Goal: Transaction & Acquisition: Book appointment/travel/reservation

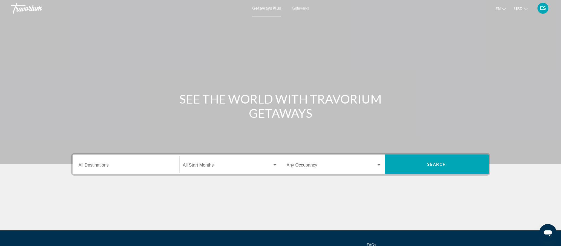
click at [128, 166] on input "Destination All Destinations" at bounding box center [126, 166] width 95 height 5
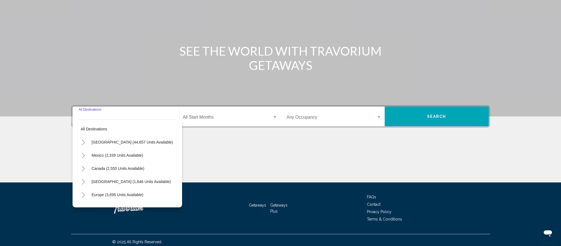
scroll to position [51, 0]
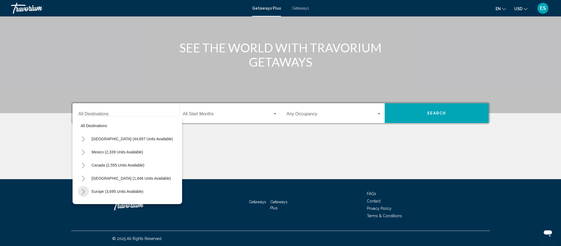
click at [81, 191] on icon "Toggle Europe (3,695 units available)" at bounding box center [83, 191] width 4 height 5
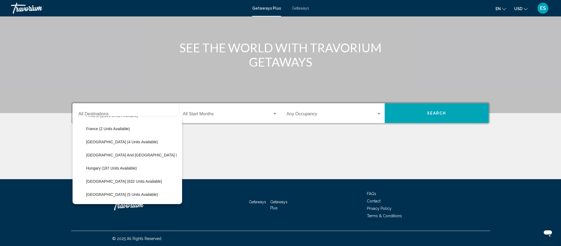
scroll to position [145, 0]
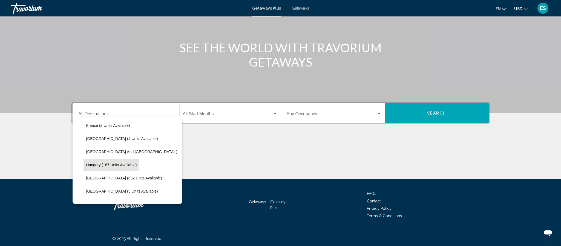
click at [97, 165] on span "Hungary (187 units available)" at bounding box center [111, 165] width 51 height 4
type input "**********"
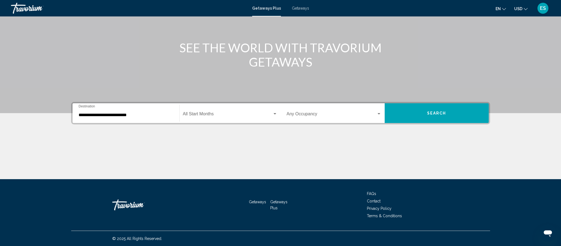
click at [97, 165] on div "Main content" at bounding box center [280, 158] width 419 height 41
click at [274, 114] on div "Search widget" at bounding box center [274, 113] width 3 height 1
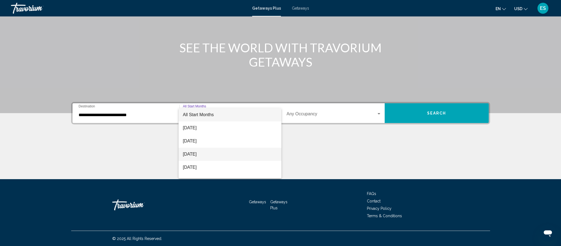
click at [192, 154] on span "[DATE]" at bounding box center [230, 154] width 94 height 13
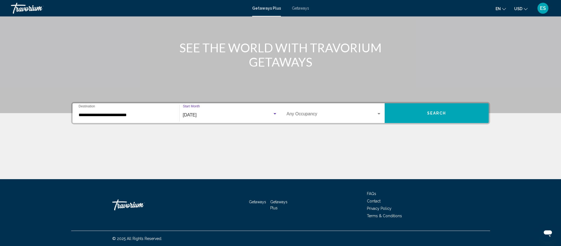
click at [379, 114] on div "Search widget" at bounding box center [378, 113] width 3 height 1
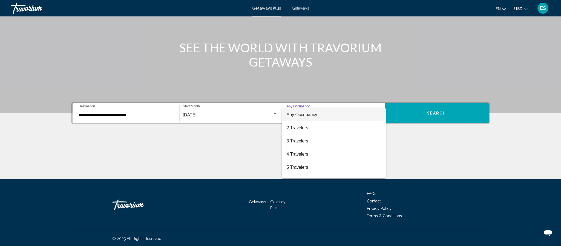
click at [302, 114] on span "Any Occupancy" at bounding box center [301, 114] width 31 height 5
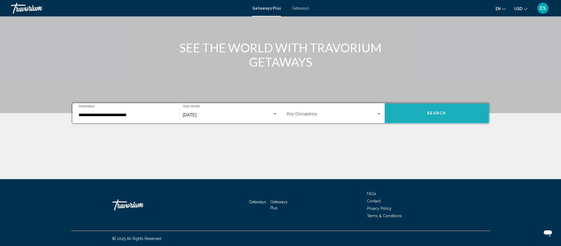
click at [437, 112] on span "Search" at bounding box center [436, 113] width 19 height 4
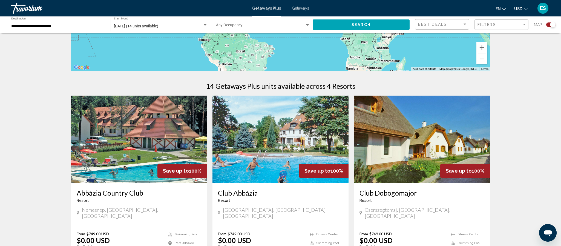
scroll to position [122, 0]
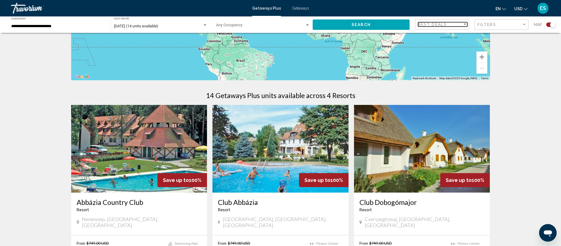
click at [463, 23] on div "Sort by" at bounding box center [464, 24] width 5 height 4
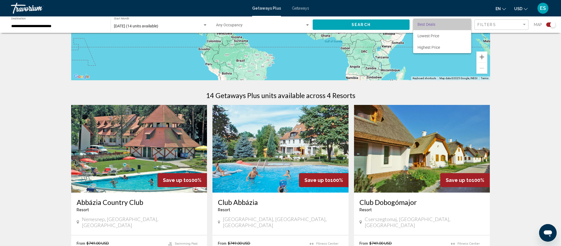
click at [463, 23] on span "Best Deals" at bounding box center [441, 24] width 49 height 11
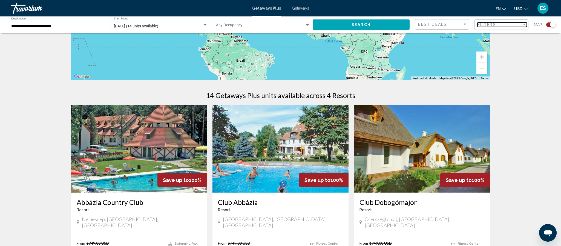
click at [524, 25] on div "Filter" at bounding box center [524, 24] width 3 height 1
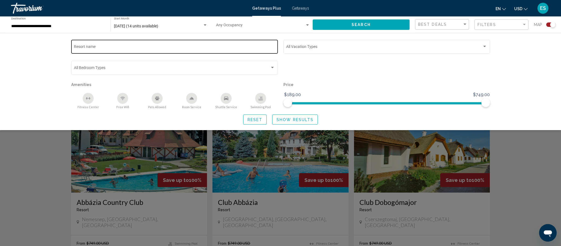
click at [137, 44] on div "Resort name" at bounding box center [174, 46] width 201 height 15
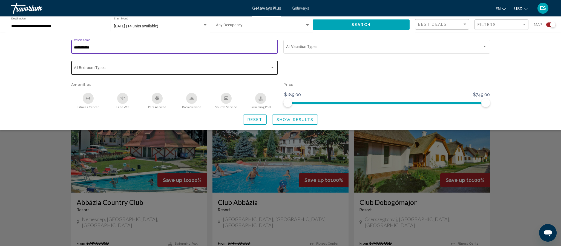
type input "**********"
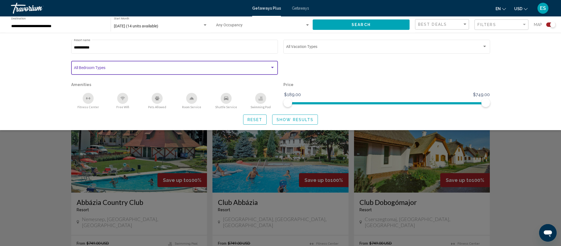
click at [273, 68] on div "Search widget" at bounding box center [272, 67] width 5 height 4
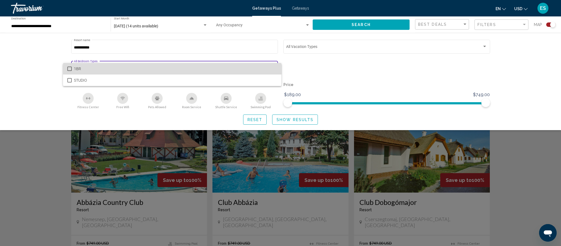
click at [273, 68] on span "1BR" at bounding box center [175, 68] width 203 height 11
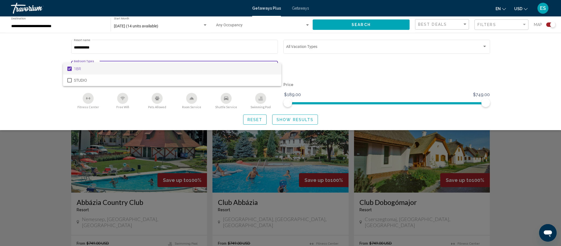
click at [487, 47] on div at bounding box center [280, 123] width 561 height 246
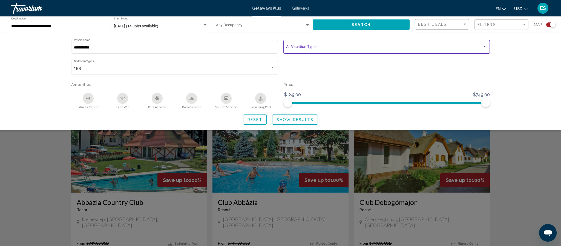
click at [487, 47] on div "Search widget" at bounding box center [484, 46] width 5 height 4
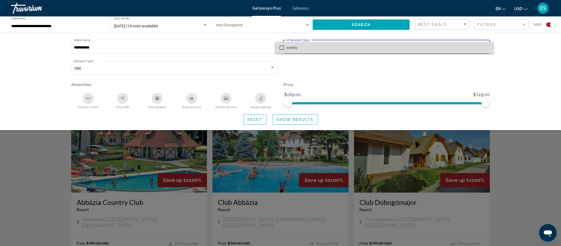
click at [487, 47] on span "weekly" at bounding box center [387, 47] width 203 height 11
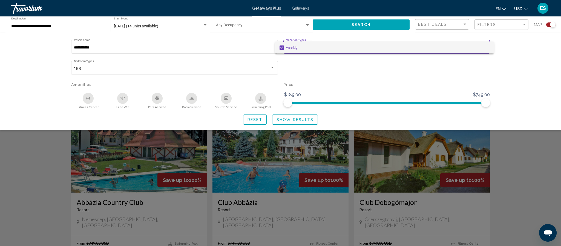
click at [362, 22] on div at bounding box center [280, 123] width 561 height 246
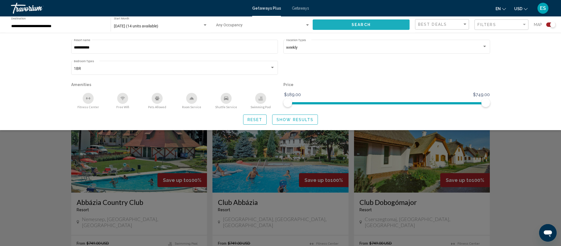
click at [360, 24] on span "Search" at bounding box center [360, 25] width 19 height 4
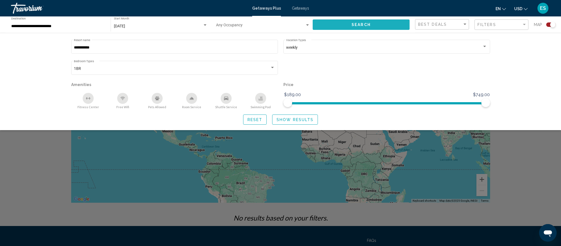
click at [364, 24] on span "Search" at bounding box center [360, 25] width 19 height 4
click at [535, 167] on div "Search widget" at bounding box center [280, 164] width 561 height 164
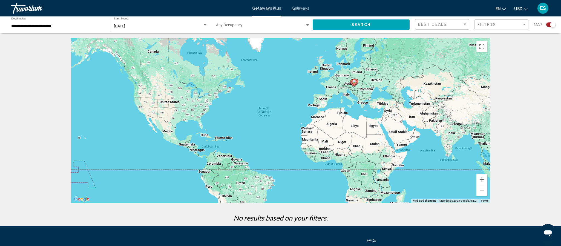
click at [45, 18] on div "**********" at bounding box center [58, 24] width 94 height 15
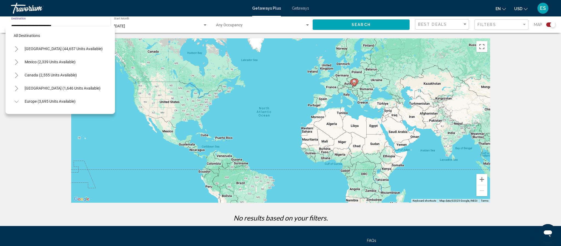
scroll to position [151, 0]
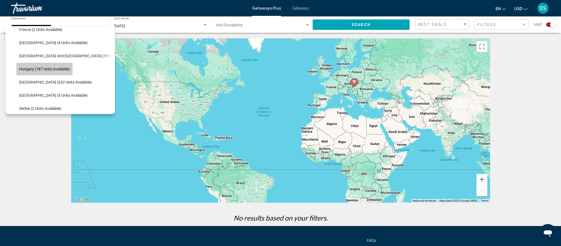
click at [60, 70] on span "Hungary (187 units available)" at bounding box center [44, 69] width 51 height 4
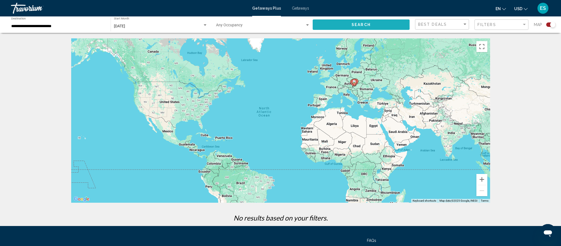
click at [353, 24] on span "Search" at bounding box center [360, 25] width 19 height 4
click at [34, 26] on input "**********" at bounding box center [58, 26] width 94 height 4
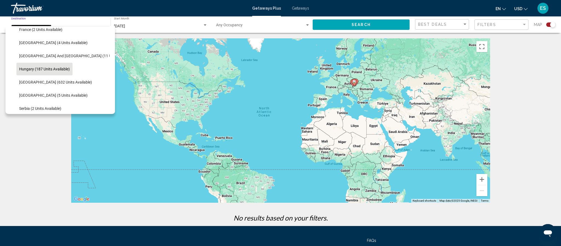
click at [66, 69] on span "Hungary (187 units available)" at bounding box center [44, 69] width 51 height 4
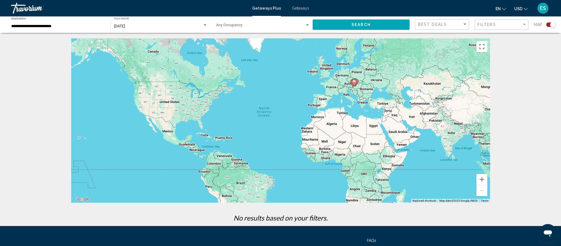
click at [530, 91] on div "← Move left → Move right ↑ Move up ↓ Move down + Zoom in - Zoom out Home Jump l…" at bounding box center [280, 131] width 561 height 187
click at [481, 43] on button "Toggle fullscreen view" at bounding box center [481, 46] width 11 height 11
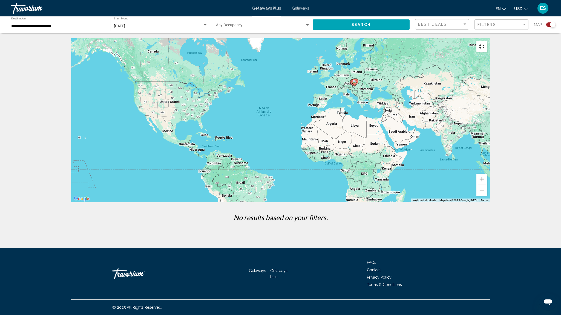
click at [487, 41] on button "Toggle fullscreen view" at bounding box center [481, 46] width 11 height 11
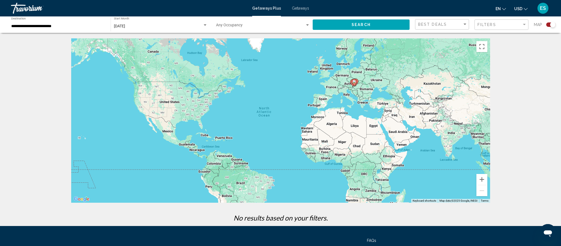
click at [302, 9] on span "Getaways" at bounding box center [300, 8] width 17 height 4
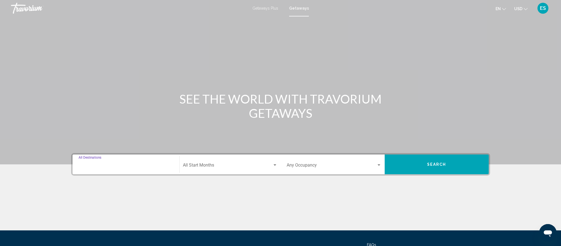
click at [95, 167] on input "Destination All Destinations" at bounding box center [126, 166] width 95 height 5
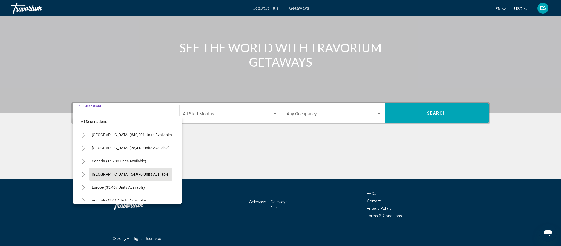
scroll to position [13, 0]
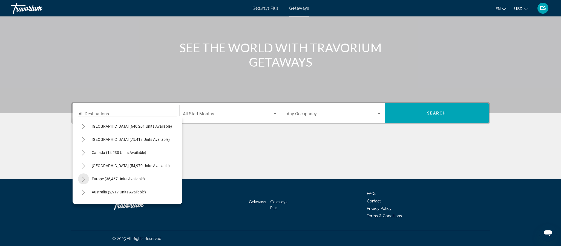
click at [85, 179] on icon "Toggle Europe (35,467 units available)" at bounding box center [83, 178] width 4 height 5
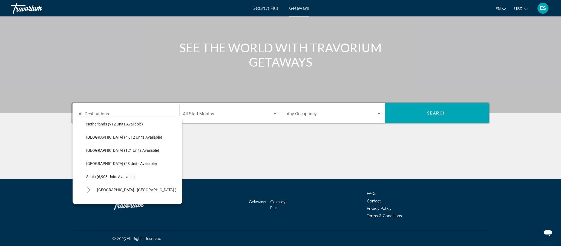
scroll to position [243, 0]
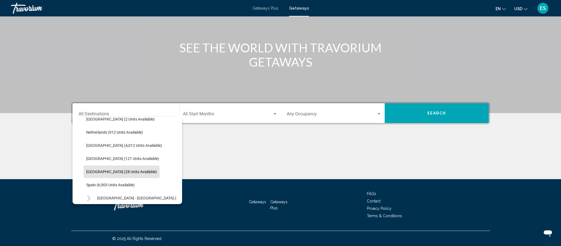
click at [94, 171] on span "[GEOGRAPHIC_DATA] (28 units available)" at bounding box center [121, 171] width 71 height 4
type input "**********"
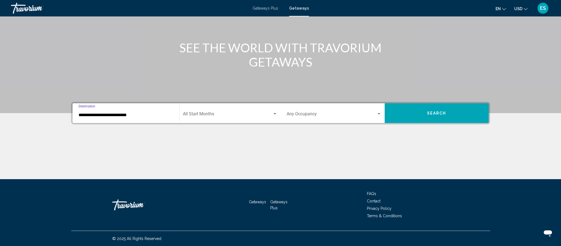
click at [273, 114] on div "Search widget" at bounding box center [274, 113] width 3 height 1
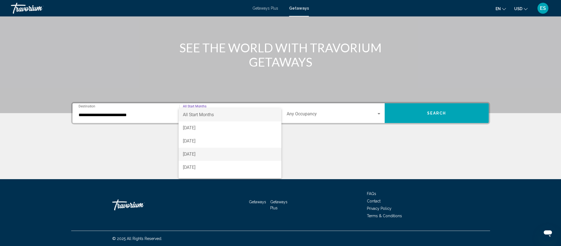
click at [207, 154] on span "[DATE]" at bounding box center [230, 154] width 94 height 13
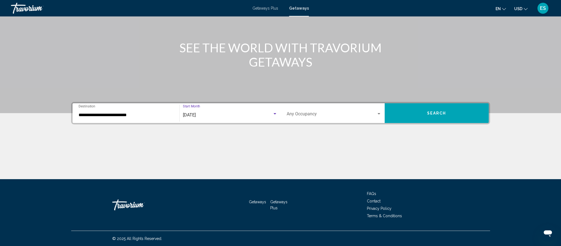
click at [437, 112] on span "Search" at bounding box center [436, 113] width 19 height 4
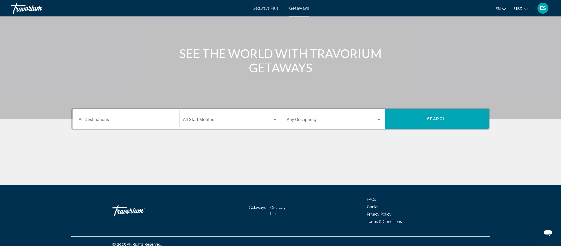
scroll to position [46, 0]
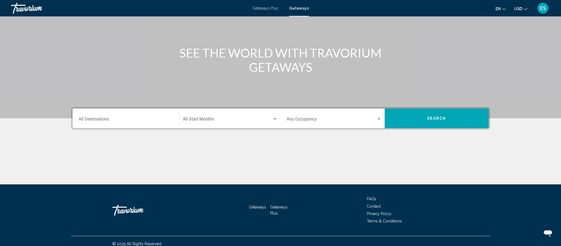
click at [119, 120] on input "Destination All Destinations" at bounding box center [126, 120] width 95 height 5
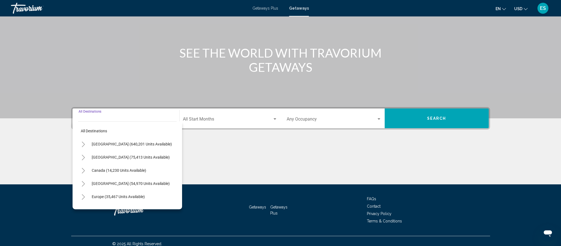
scroll to position [51, 0]
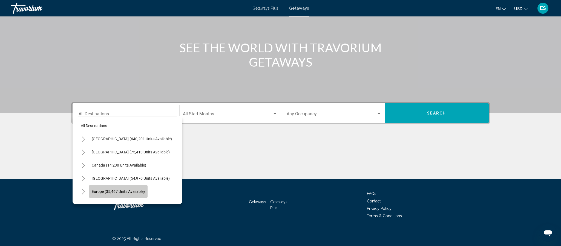
click at [98, 191] on span "Europe (35,467 units available)" at bounding box center [118, 191] width 53 height 4
type input "**********"
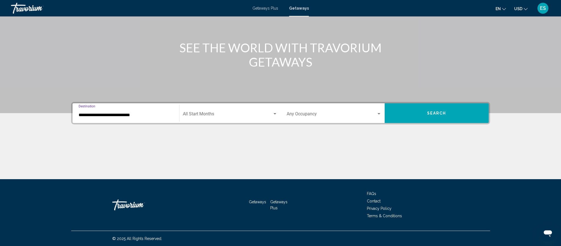
click at [105, 114] on input "**********" at bounding box center [126, 114] width 95 height 5
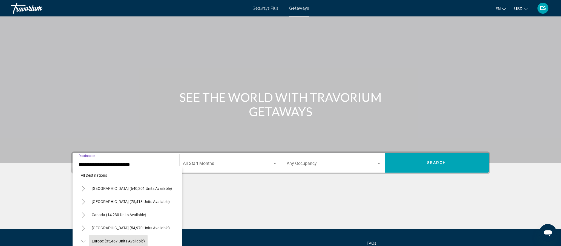
scroll to position [0, 0]
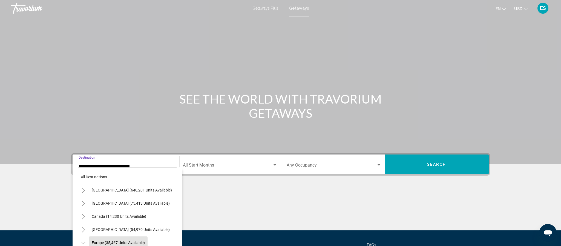
click at [133, 245] on button "Europe (35,467 units available)" at bounding box center [118, 242] width 59 height 13
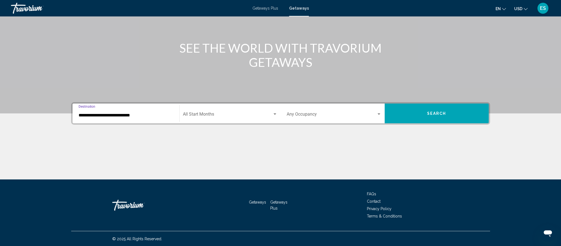
scroll to position [51, 0]
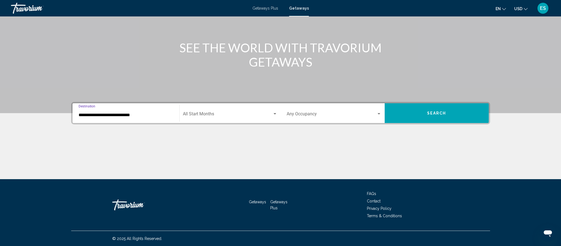
click at [275, 113] on div "Search widget" at bounding box center [274, 113] width 3 height 1
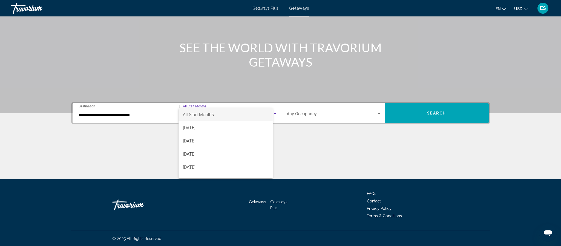
click at [269, 113] on span "All Start Months" at bounding box center [226, 114] width 86 height 13
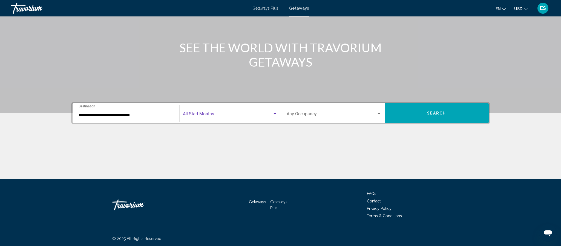
click at [274, 114] on div "Search widget" at bounding box center [274, 113] width 3 height 1
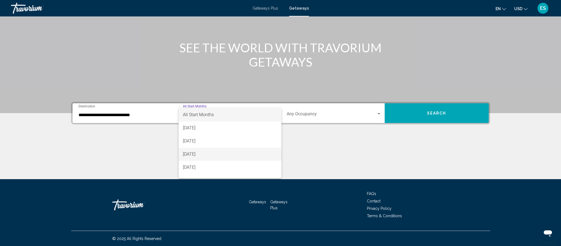
click at [207, 154] on span "[DATE]" at bounding box center [230, 154] width 94 height 13
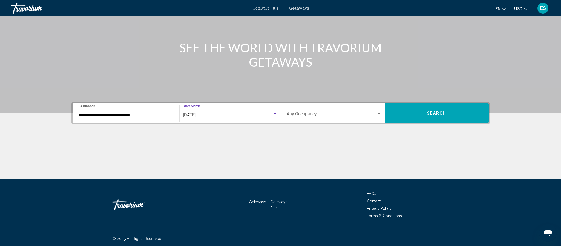
click at [437, 111] on span "Search" at bounding box center [436, 113] width 19 height 4
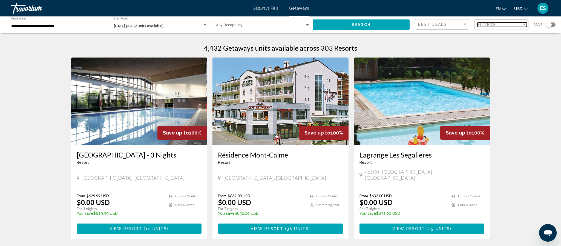
click at [525, 25] on div "Filter" at bounding box center [524, 24] width 3 height 1
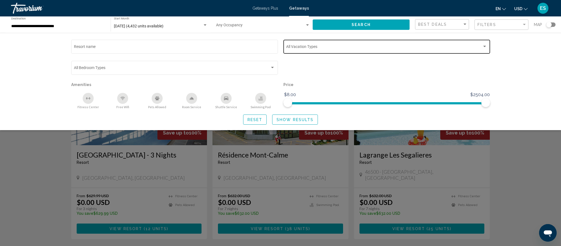
click at [484, 47] on div "Search widget" at bounding box center [484, 46] width 5 height 4
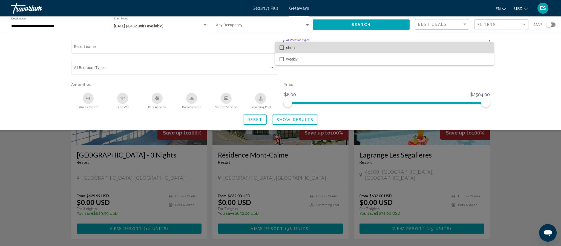
click at [484, 47] on span "short" at bounding box center [387, 47] width 203 height 11
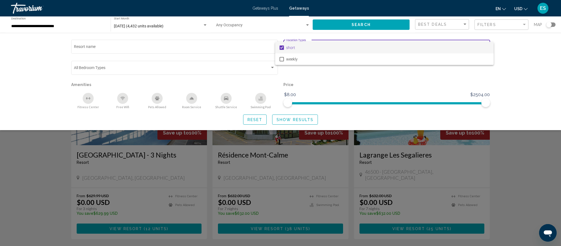
click at [484, 47] on span "short" at bounding box center [387, 47] width 203 height 11
click at [135, 47] on div at bounding box center [280, 123] width 561 height 246
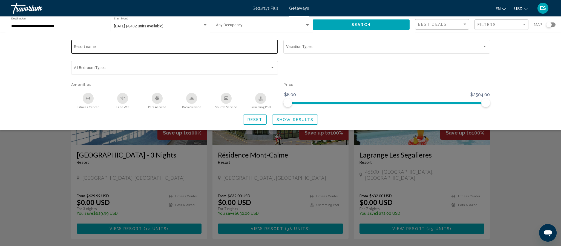
click at [93, 46] on input "Resort name" at bounding box center [174, 47] width 201 height 4
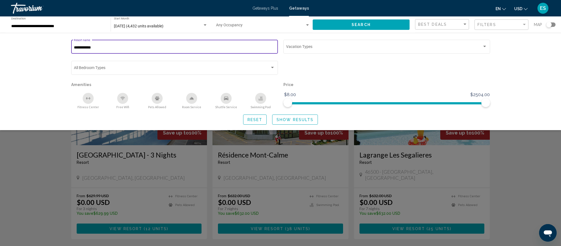
type input "**********"
click at [360, 23] on span "Search" at bounding box center [360, 25] width 19 height 4
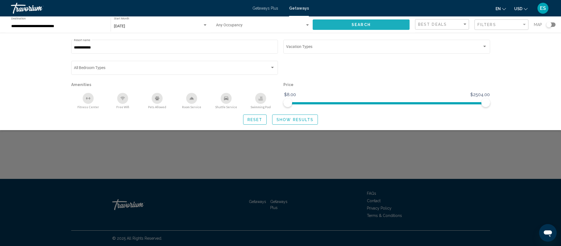
click at [363, 24] on span "Search" at bounding box center [360, 25] width 19 height 4
click at [293, 120] on span "Show Results" at bounding box center [294, 119] width 37 height 4
